Goal: Task Accomplishment & Management: Manage account settings

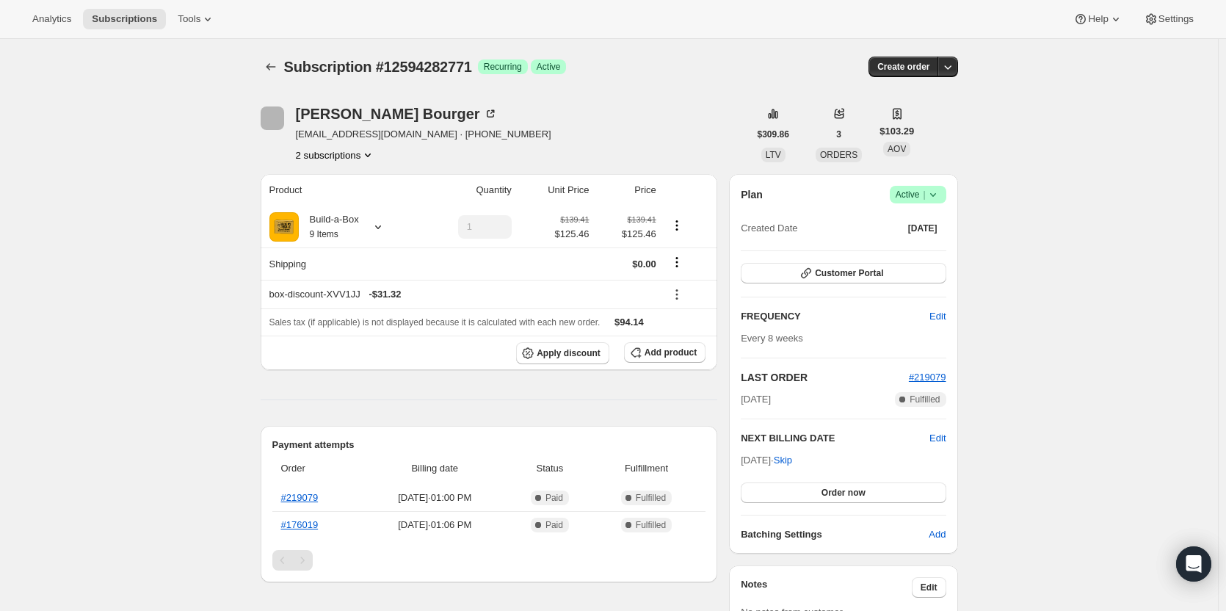
click at [355, 158] on button "2 subscriptions" at bounding box center [336, 155] width 80 height 15
click at [355, 184] on span "12263620883" at bounding box center [340, 182] width 102 height 15
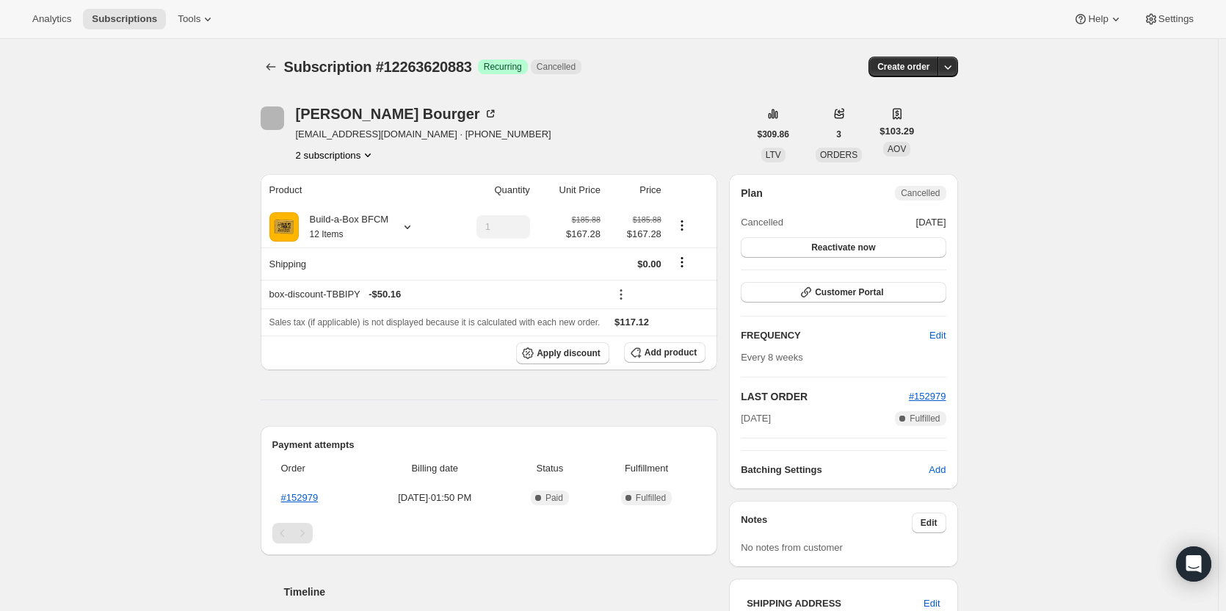
click at [359, 155] on button "2 subscriptions" at bounding box center [336, 155] width 80 height 15
click at [366, 205] on span "12594282771" at bounding box center [340, 207] width 102 height 15
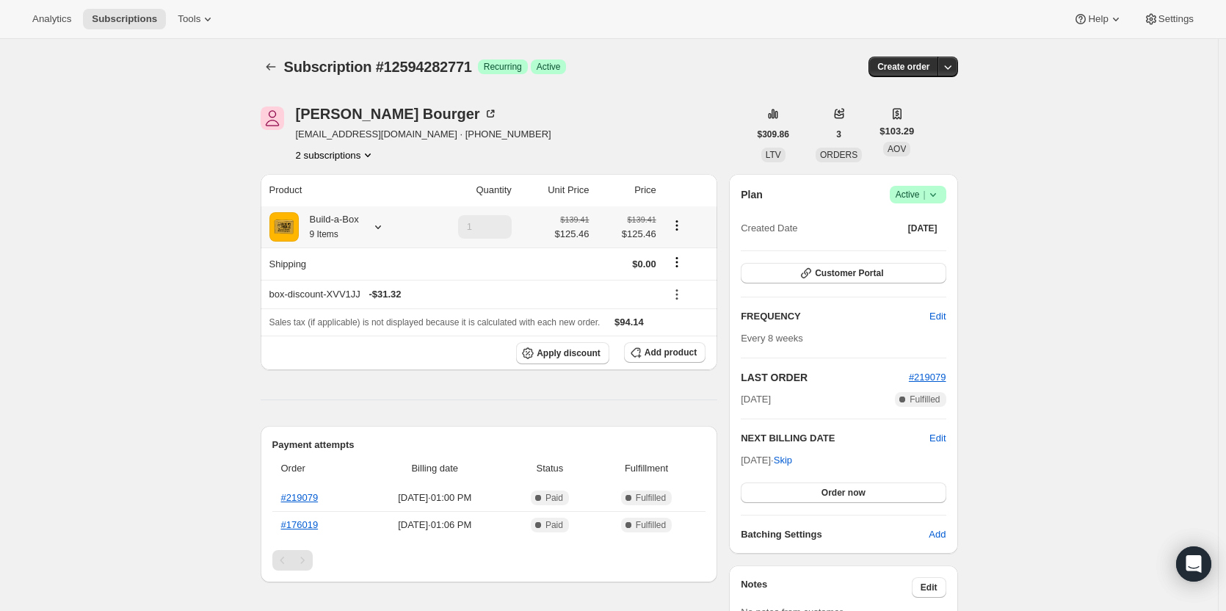
click at [384, 224] on icon at bounding box center [378, 226] width 15 height 15
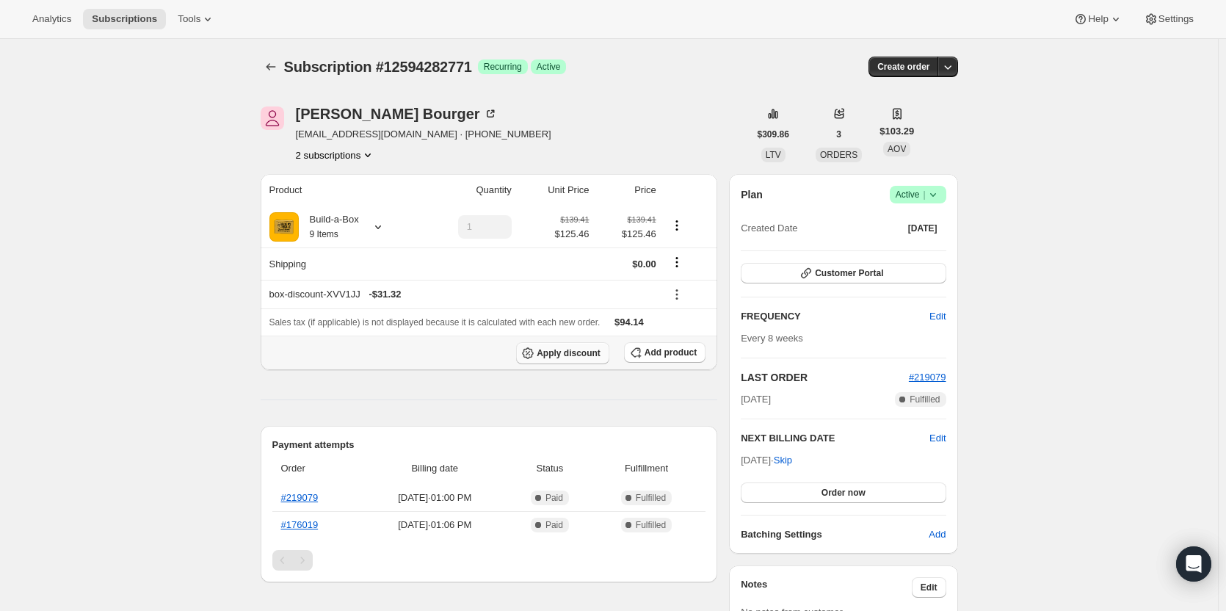
click at [597, 356] on span "Apply discount" at bounding box center [569, 353] width 64 height 12
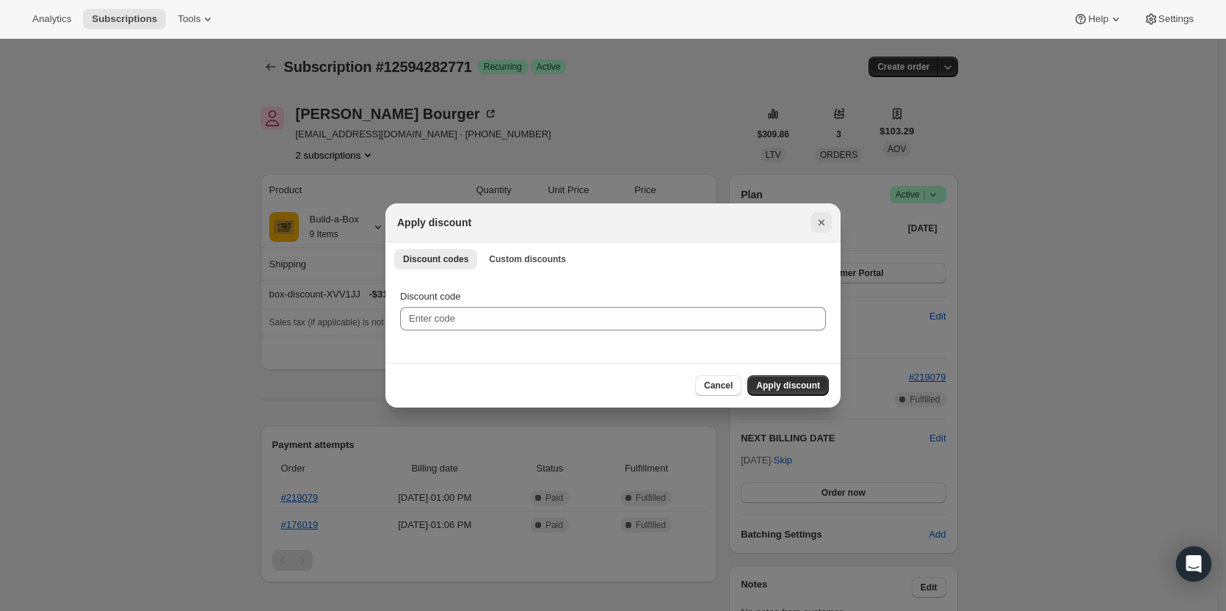
click at [824, 222] on icon "Close" at bounding box center [821, 222] width 15 height 15
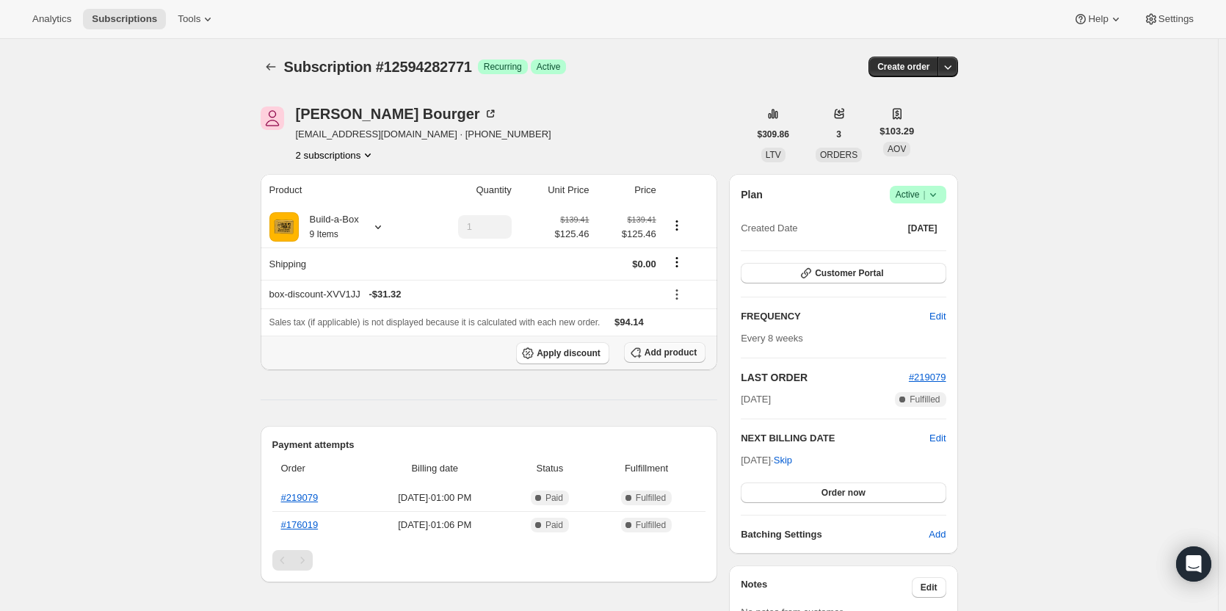
click at [681, 349] on span "Add product" at bounding box center [671, 352] width 52 height 12
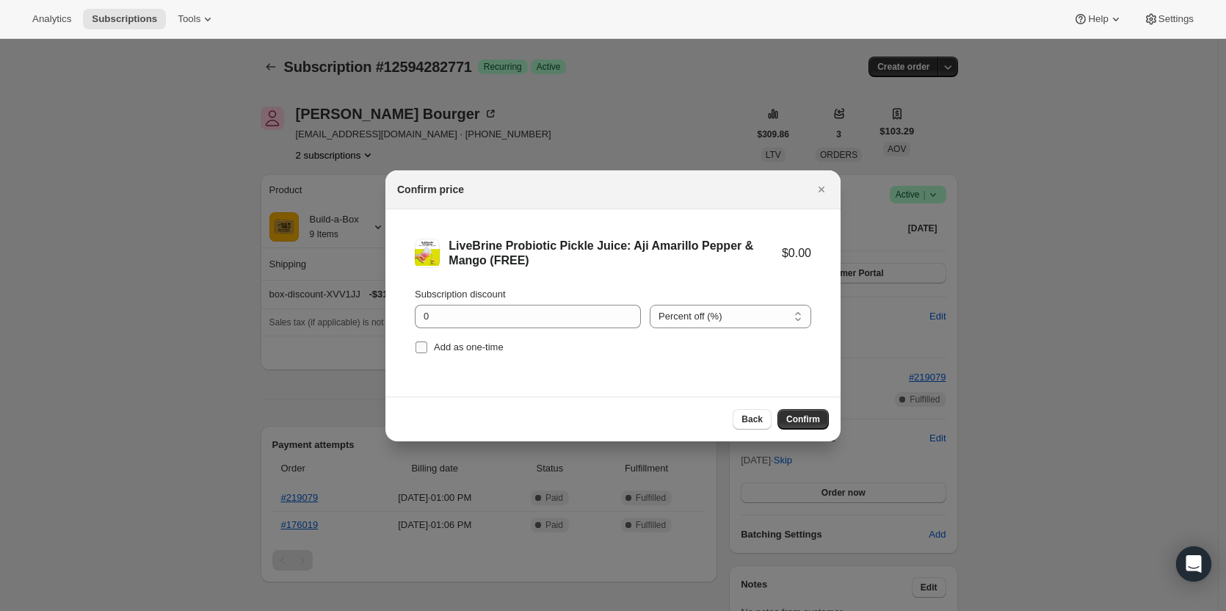
click at [420, 346] on input "Add as one-time" at bounding box center [422, 347] width 12 height 12
checkbox input "true"
click at [803, 415] on span "Confirm" at bounding box center [803, 419] width 34 height 12
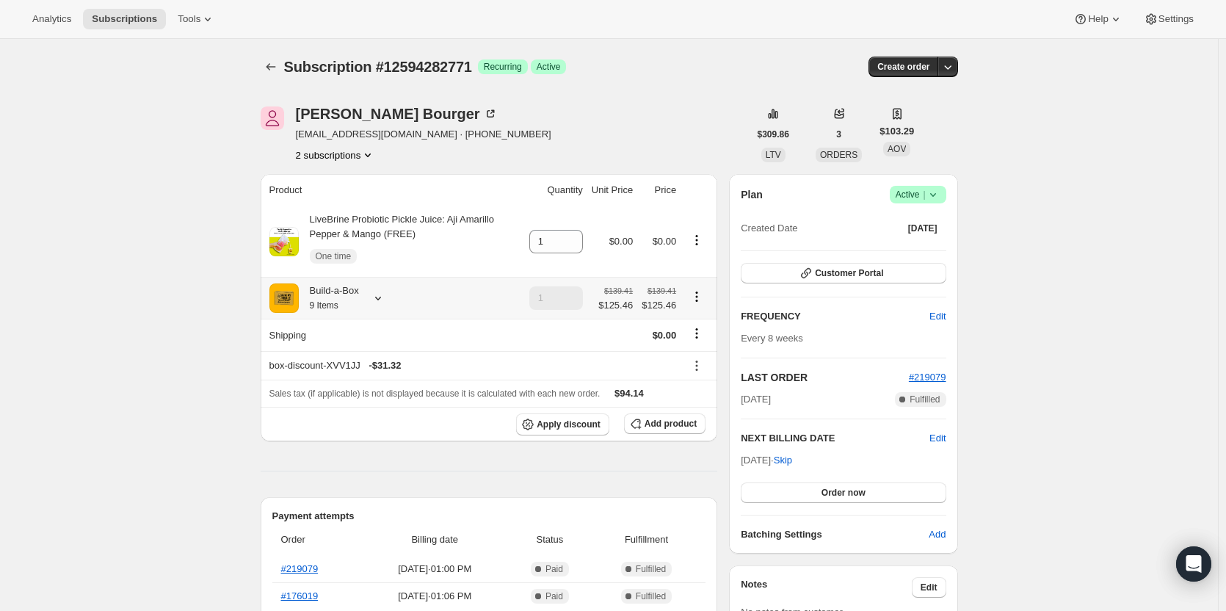
click at [373, 296] on div at bounding box center [375, 298] width 21 height 15
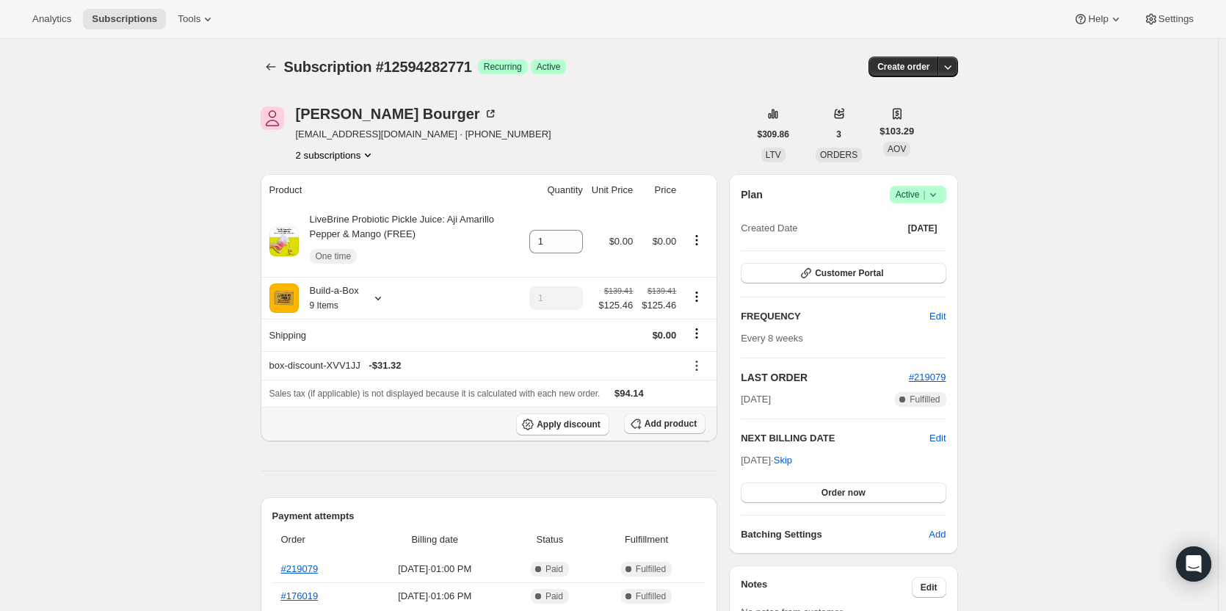
click at [661, 423] on span "Add product" at bounding box center [671, 424] width 52 height 12
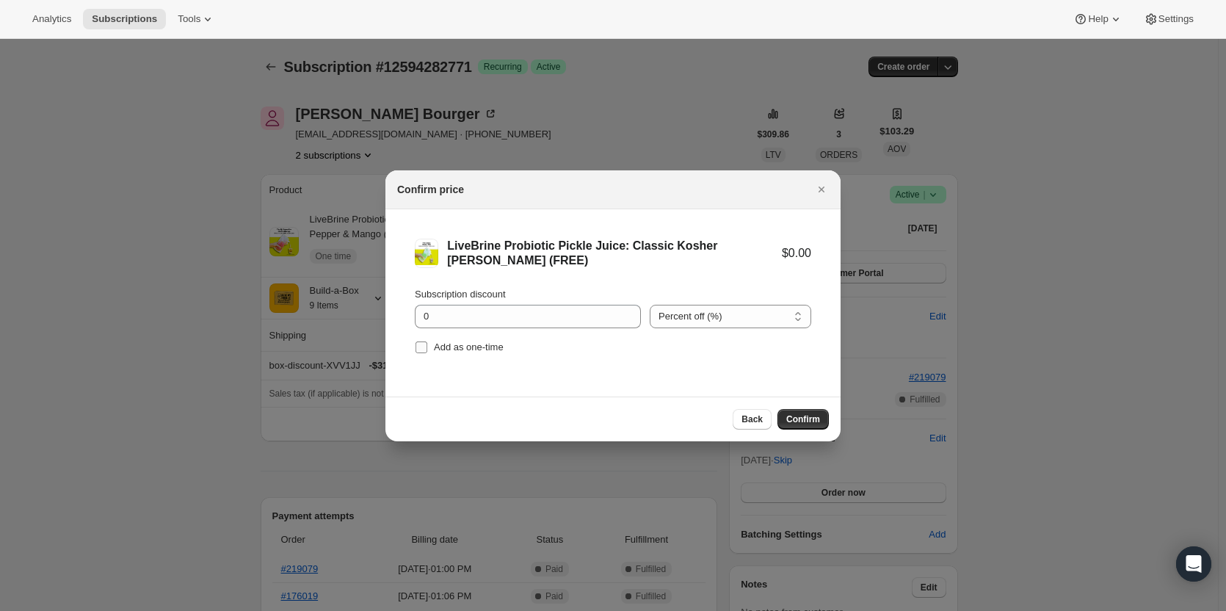
click at [425, 351] on input "Add as one-time" at bounding box center [422, 347] width 12 height 12
checkbox input "true"
click at [817, 418] on span "Confirm" at bounding box center [803, 419] width 34 height 12
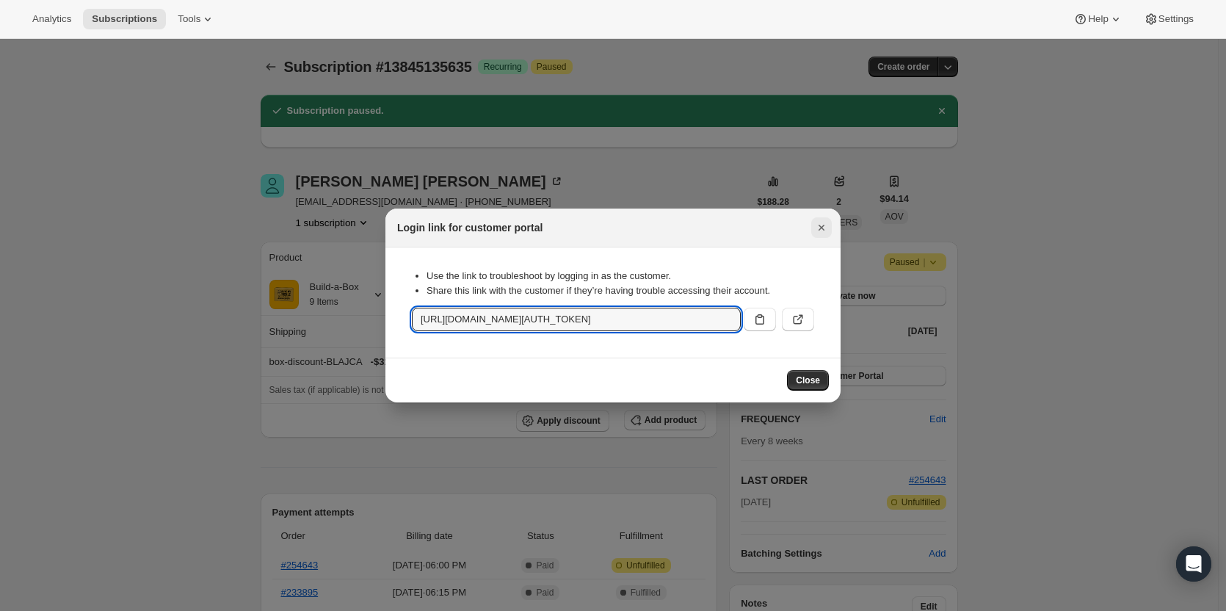
click at [821, 218] on button "Close" at bounding box center [821, 227] width 21 height 21
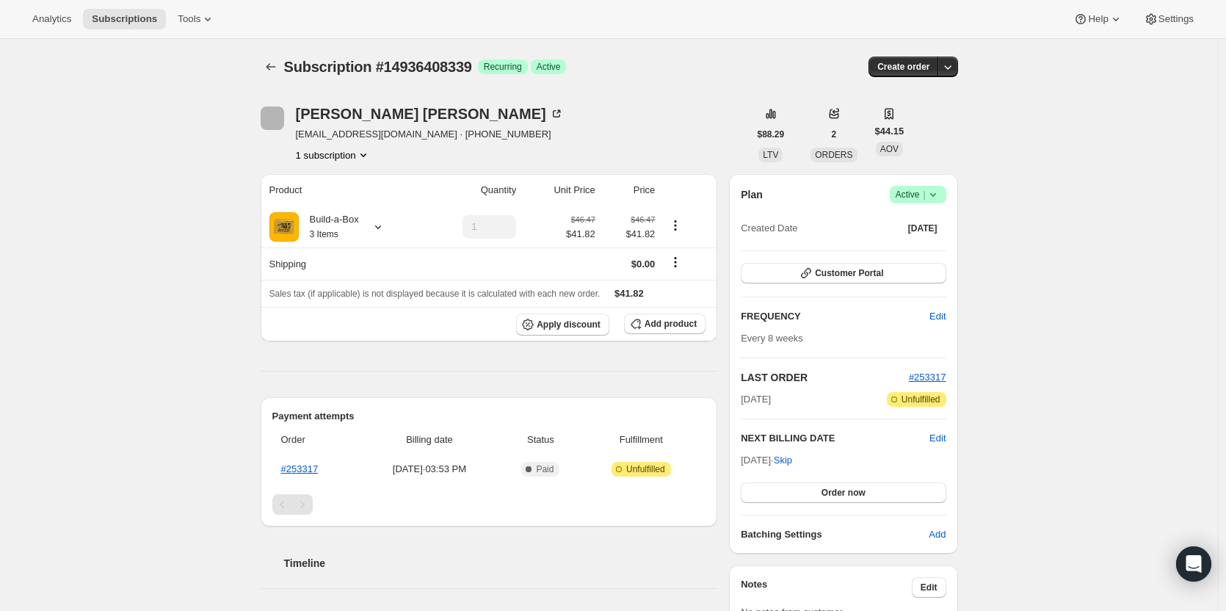
click at [925, 195] on span "|" at bounding box center [924, 195] width 2 height 12
click at [929, 250] on span "Cancel subscription" at bounding box center [922, 248] width 83 height 11
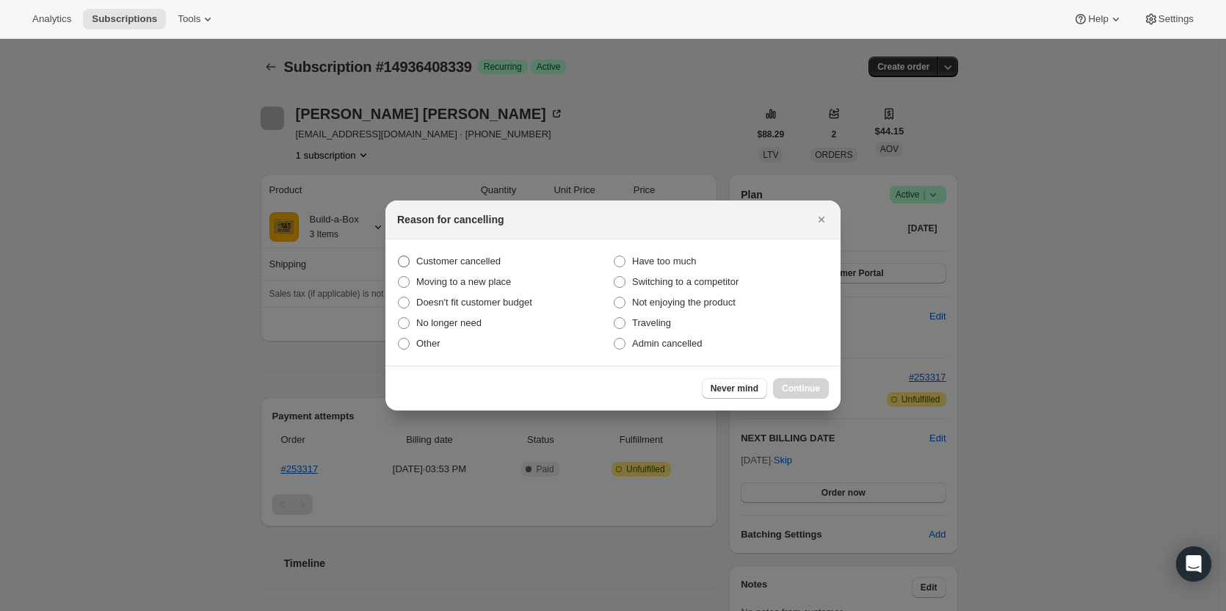
click at [419, 255] on span "Customer cancelled" at bounding box center [458, 260] width 84 height 11
click at [399, 255] on input "Customer cancelled" at bounding box center [398, 255] width 1 height 1
radio input "true"
click at [809, 385] on span "Continue" at bounding box center [801, 388] width 38 height 12
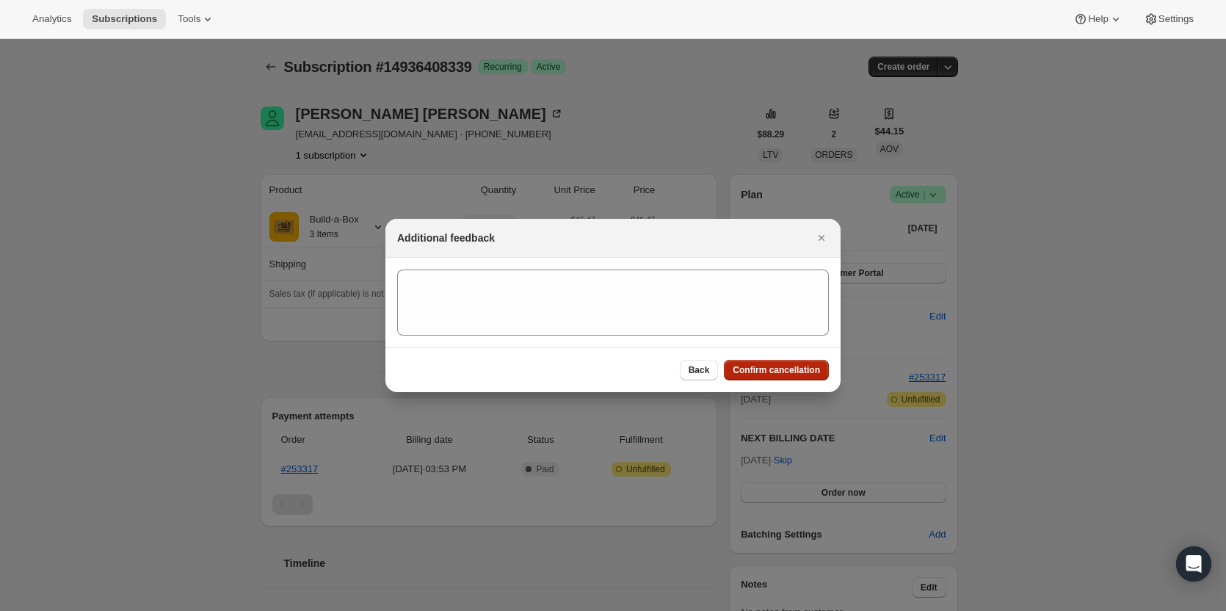
click at [794, 374] on span "Confirm cancellation" at bounding box center [776, 370] width 87 height 12
